Goal: Find contact information: Find contact information

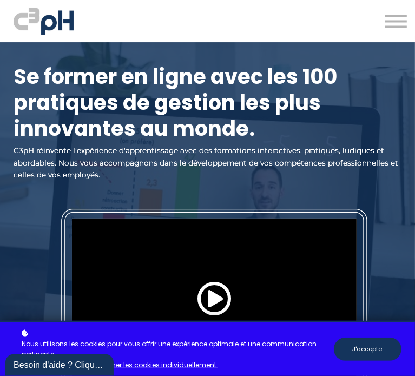
click at [357, 345] on button "J'accepte." at bounding box center [368, 349] width 68 height 23
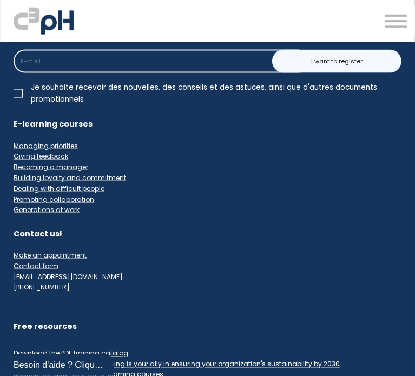
scroll to position [11153, 0]
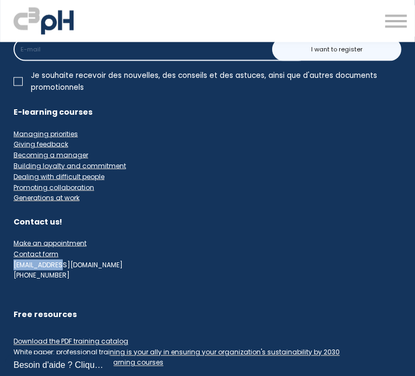
drag, startPoint x: 11, startPoint y: 220, endPoint x: 64, endPoint y: 220, distance: 53.1
click at [64, 220] on div "Contact us! Make an appointment Contact form [EMAIL_ADDRESS][DOMAIN_NAME] [PHON…" at bounding box center [207, 249] width 415 height 64
copy div "[EMAIL_ADDRESS][DOMAIN_NAME]"
drag, startPoint x: 17, startPoint y: 230, endPoint x: 64, endPoint y: 231, distance: 47.1
click at [64, 271] on div "[PHONE_NUMBER]" at bounding box center [42, 276] width 56 height 11
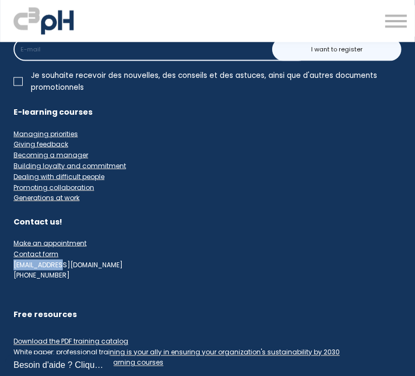
copy div "[PHONE_NUMBER]"
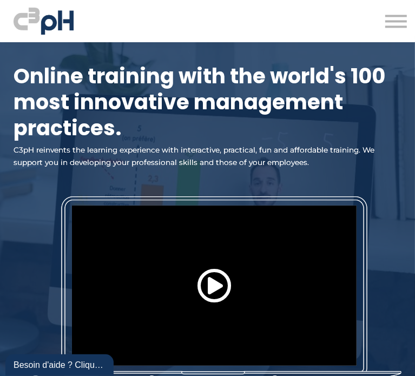
scroll to position [0, 0]
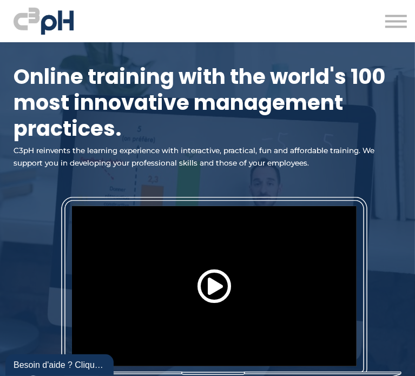
click at [389, 23] on button at bounding box center [396, 21] width 22 height 15
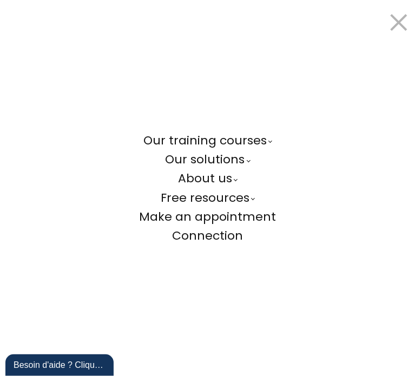
click at [213, 180] on link "About us" at bounding box center [207, 178] width 59 height 19
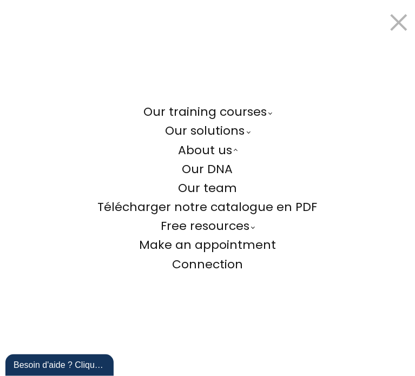
click at [197, 264] on span "Connection" at bounding box center [207, 264] width 71 height 17
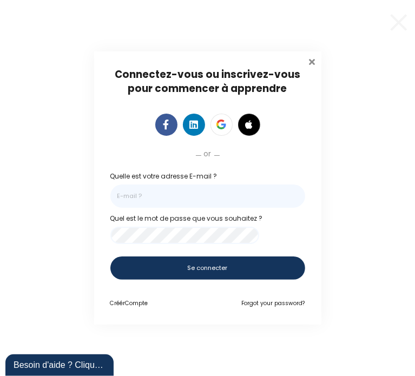
click at [312, 56] on span at bounding box center [312, 60] width 11 height 11
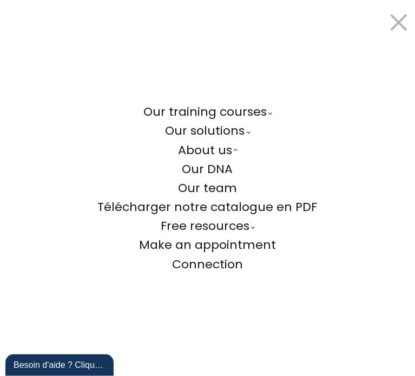
click at [398, 20] on button at bounding box center [396, 21] width 22 height 15
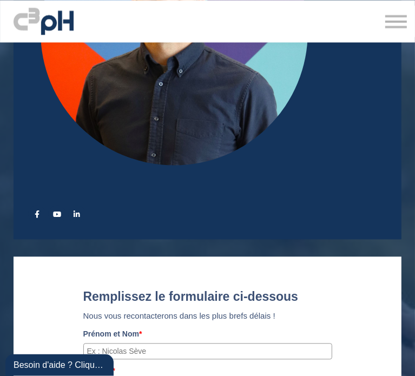
scroll to position [9366, 0]
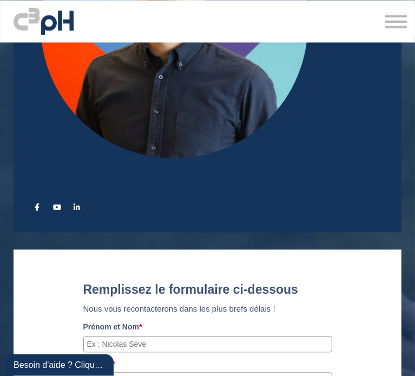
click at [37, 204] on span at bounding box center [38, 208] width 8 height 8
